Goal: Check status: Check status

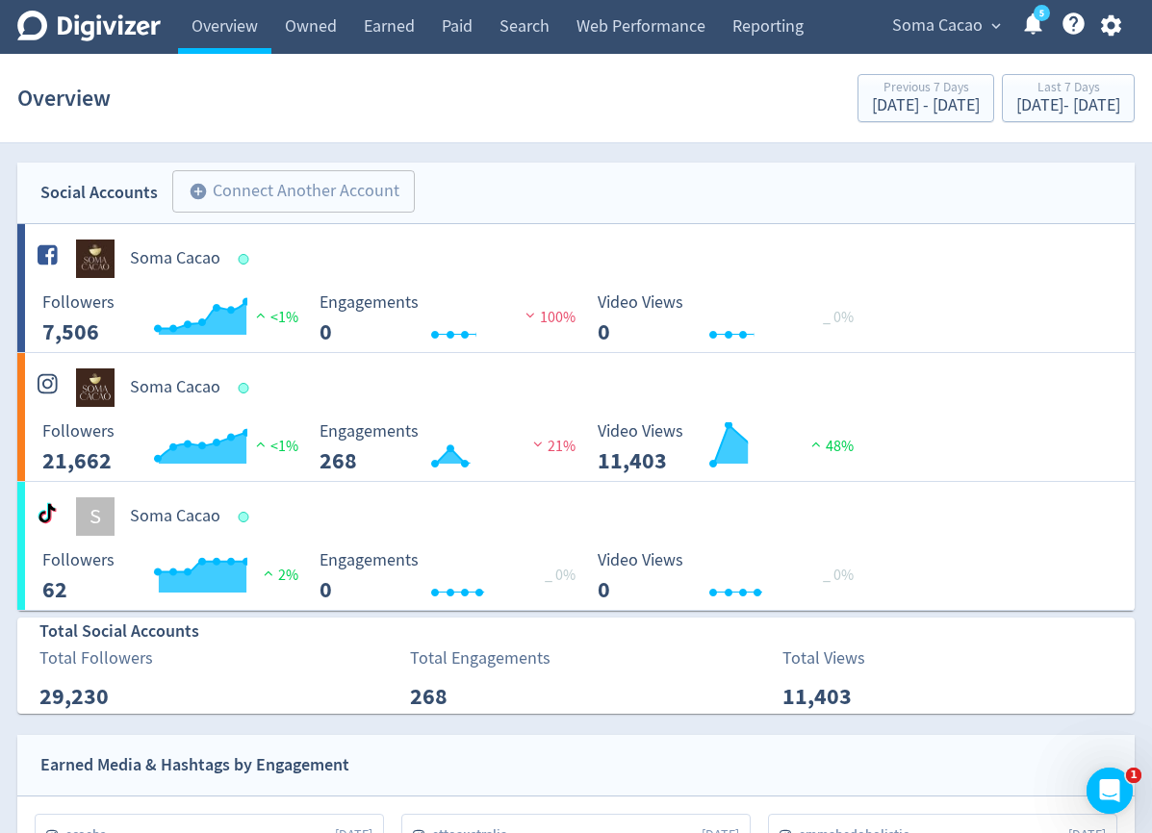
click at [913, 41] on div "Soma Cacao expand_more 5 Help Center - Searchable support on using Digivizer" at bounding box center [1003, 27] width 264 height 54
click at [930, 33] on span "Soma Cacao" at bounding box center [937, 26] width 90 height 31
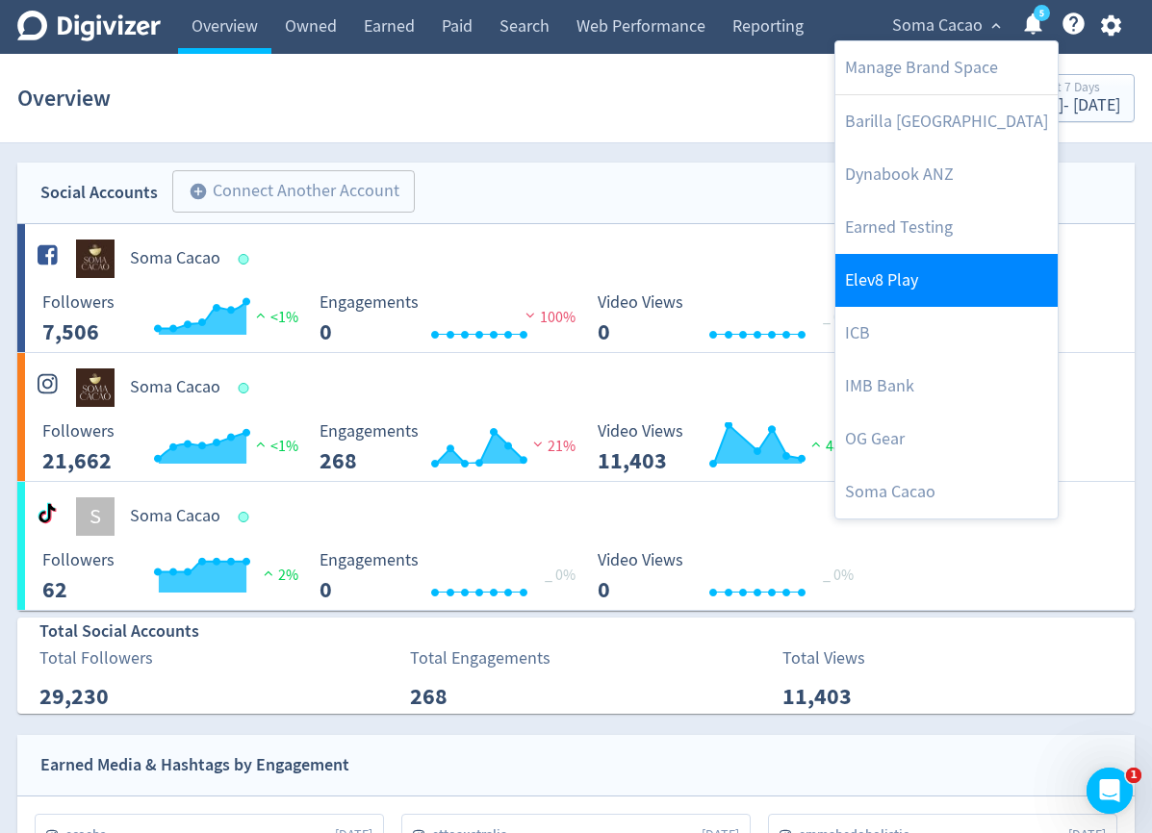
click at [903, 282] on link "Elev8 Play" at bounding box center [946, 280] width 222 height 53
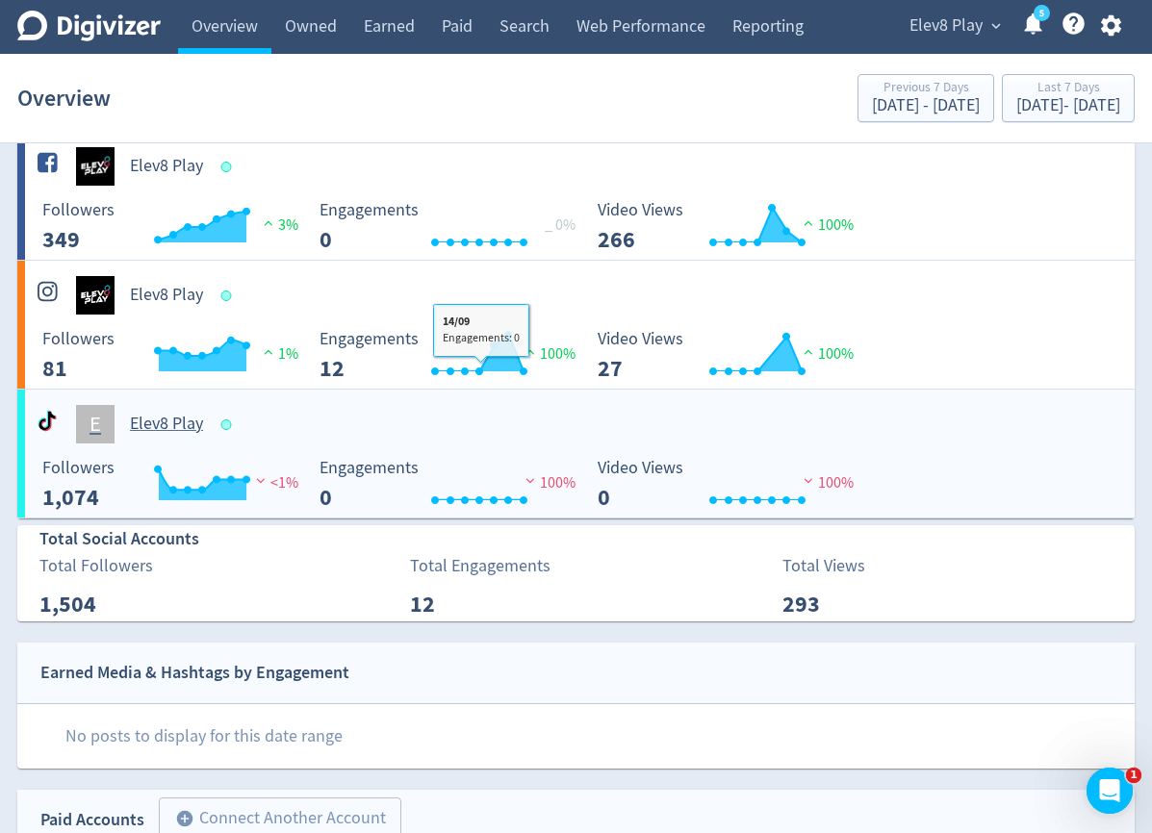
scroll to position [88, 0]
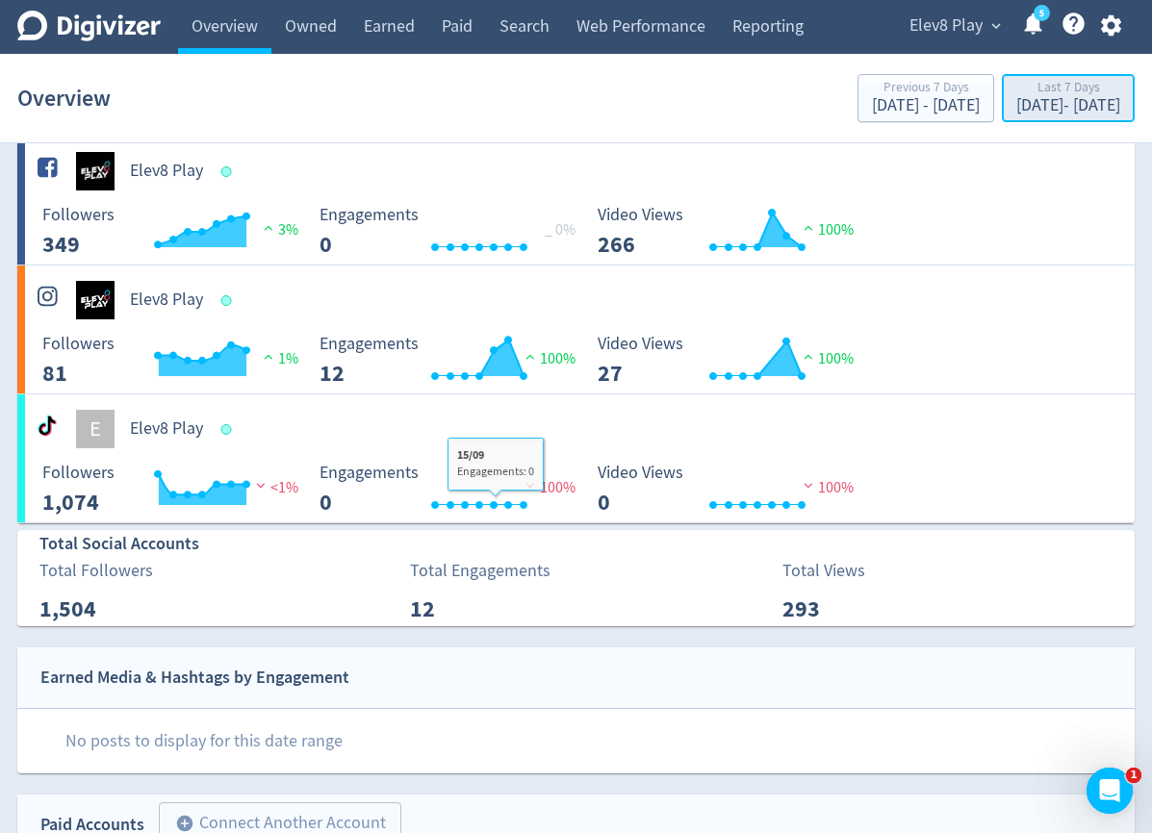
click at [1016, 98] on div "[DATE] - [DATE]" at bounding box center [1068, 105] width 104 height 17
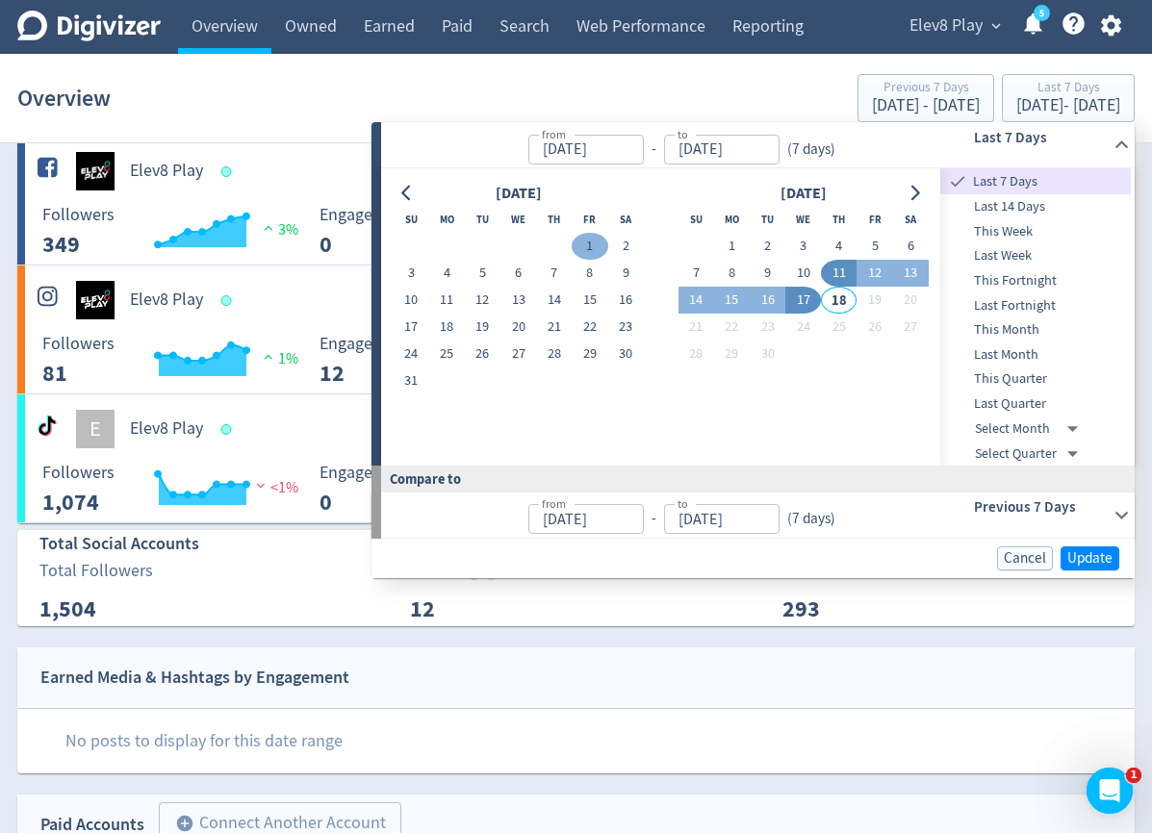
click at [588, 255] on button "1" at bounding box center [590, 246] width 36 height 27
type input "[DATE]"
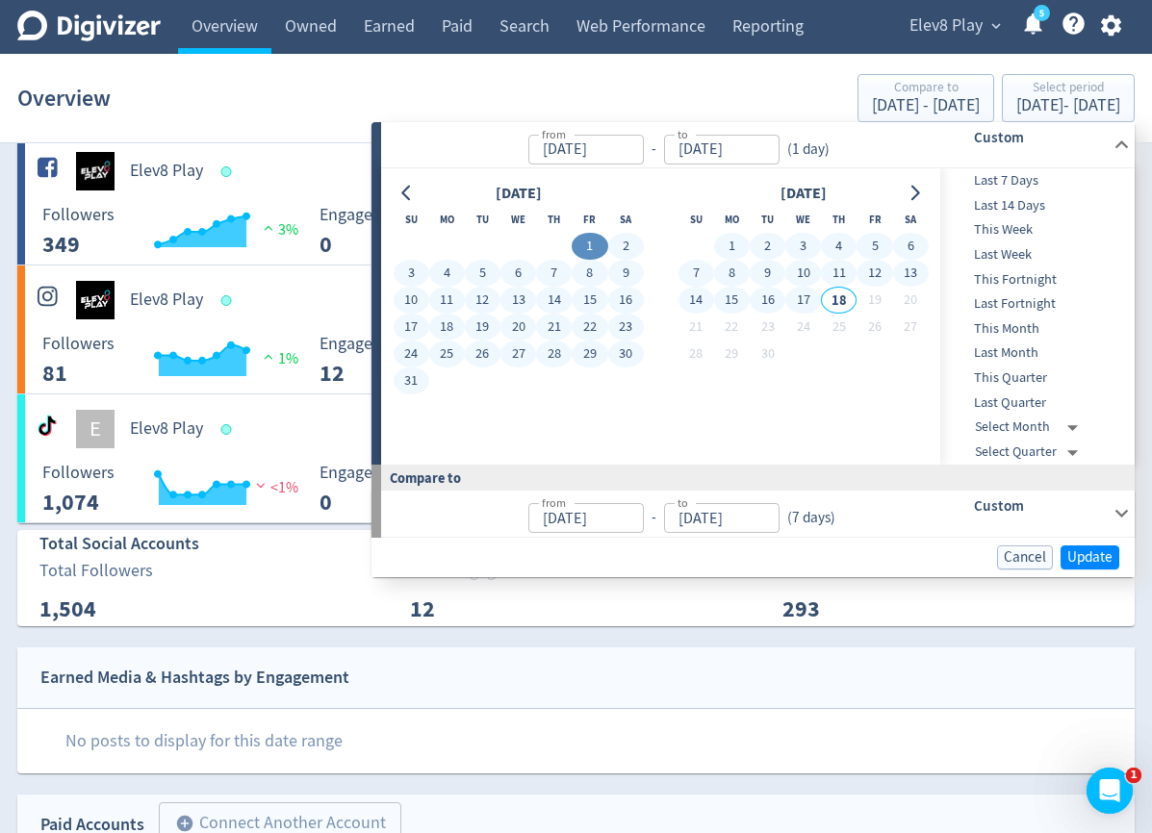
click at [806, 300] on button "17" at bounding box center [803, 300] width 36 height 27
type input "[DATE]"
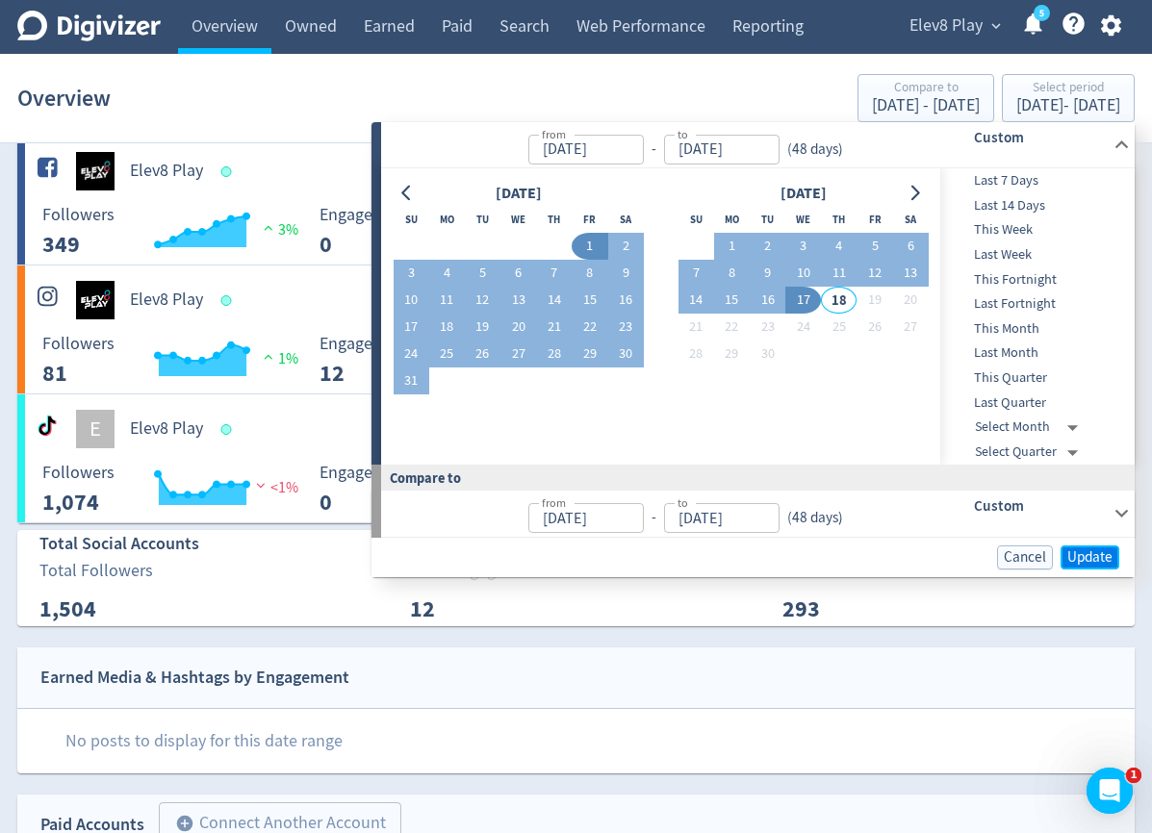
click at [1094, 559] on span "Update" at bounding box center [1089, 557] width 45 height 14
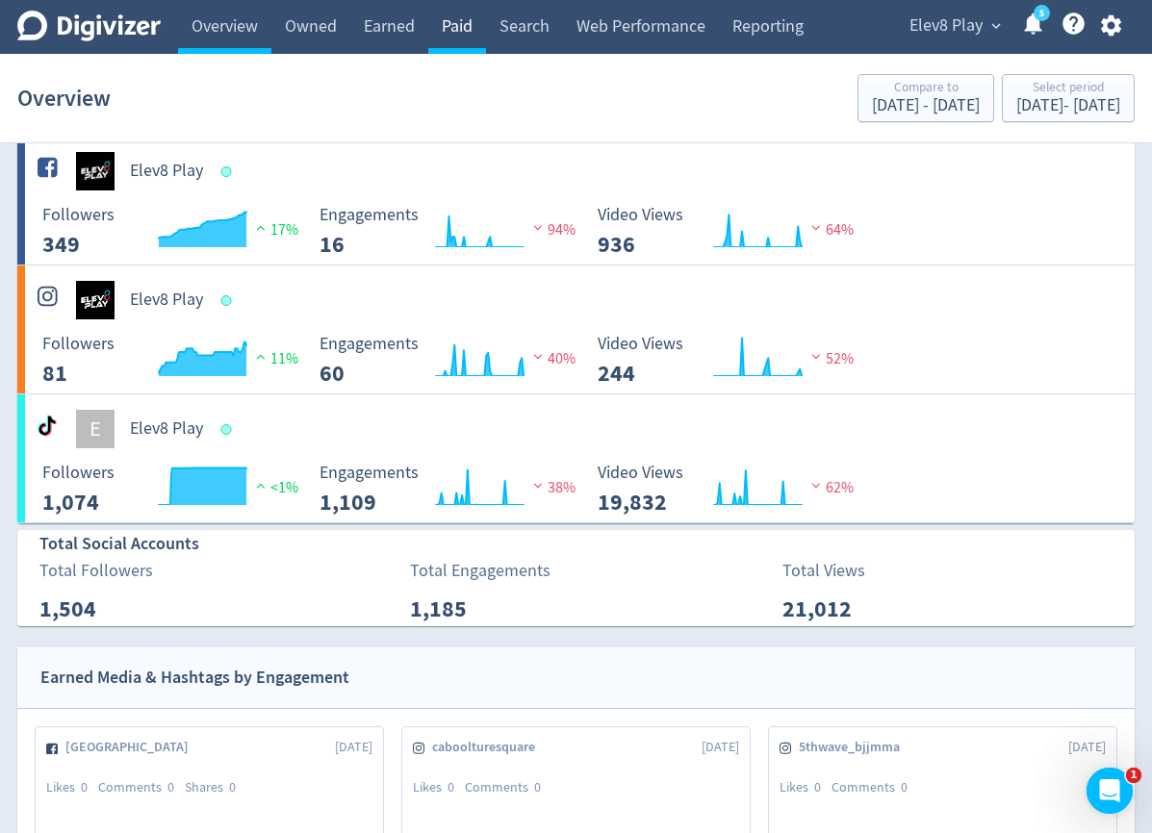
click at [466, 35] on link "Paid" at bounding box center [457, 27] width 58 height 54
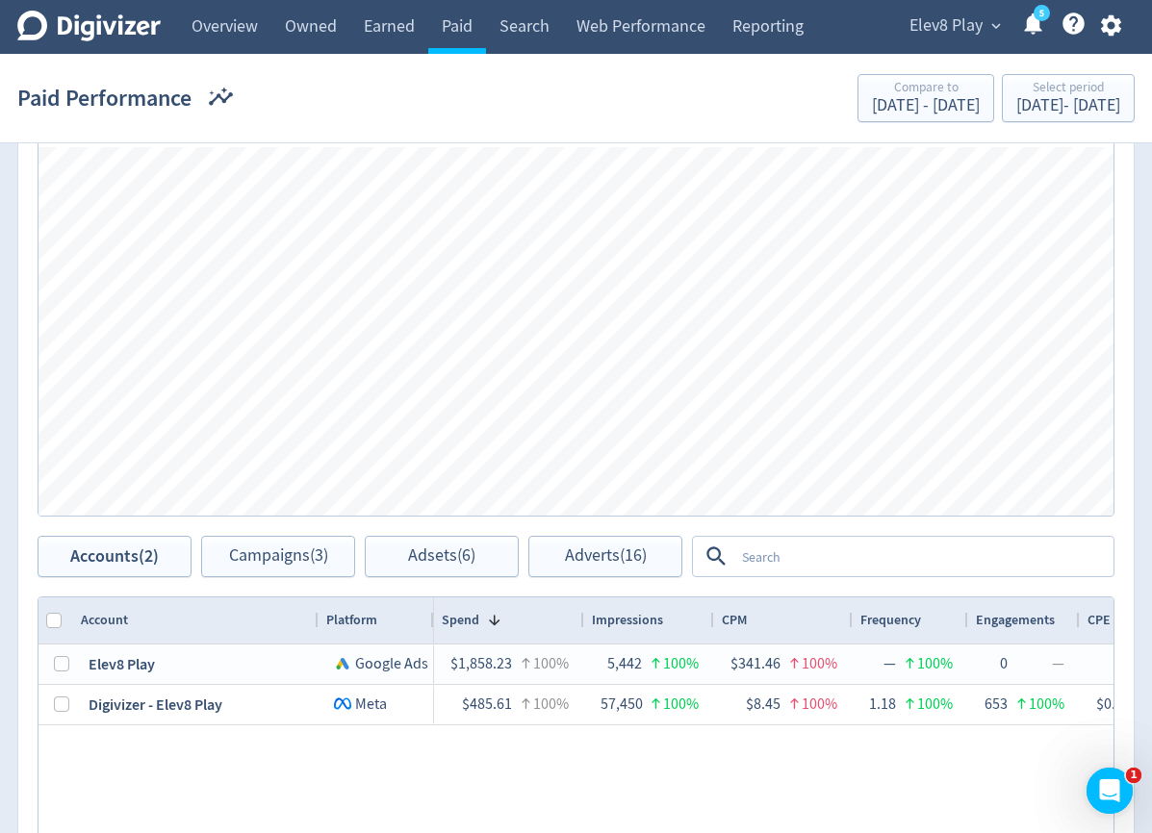
scroll to position [735, 0]
